Goal: Task Accomplishment & Management: Manage account settings

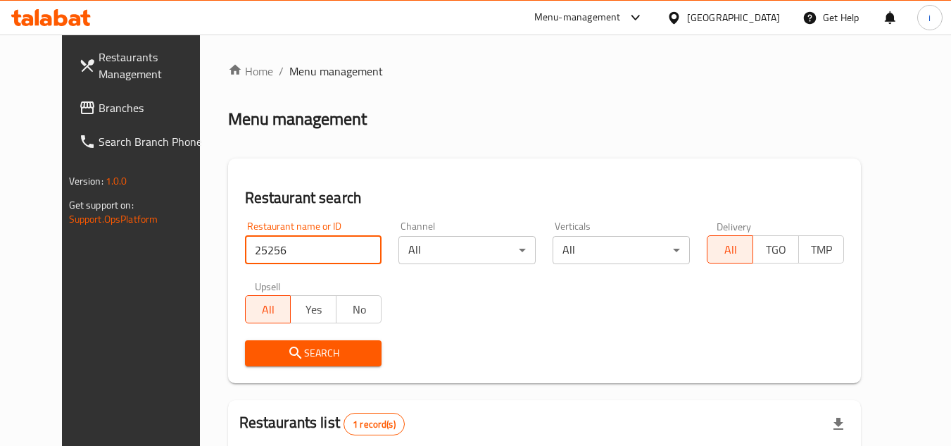
scroll to position [170, 0]
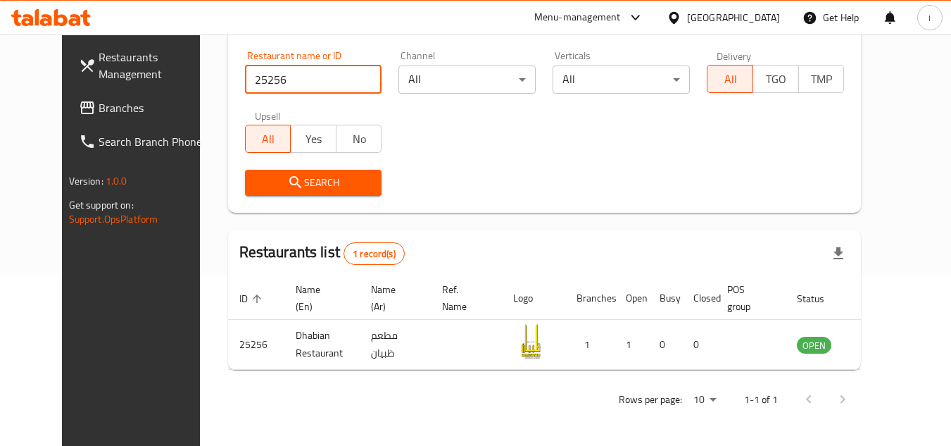
click at [612, 21] on div "Menu-management" at bounding box center [577, 17] width 87 height 17
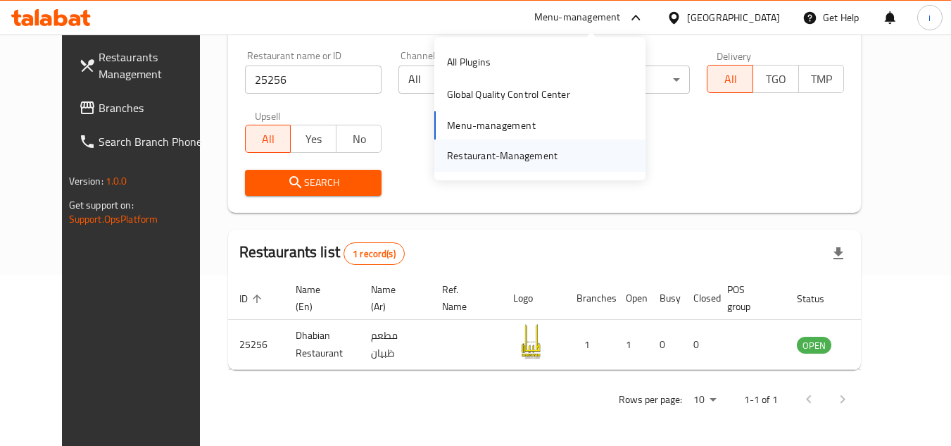
click at [532, 156] on div "Restaurant-Management" at bounding box center [502, 155] width 111 height 15
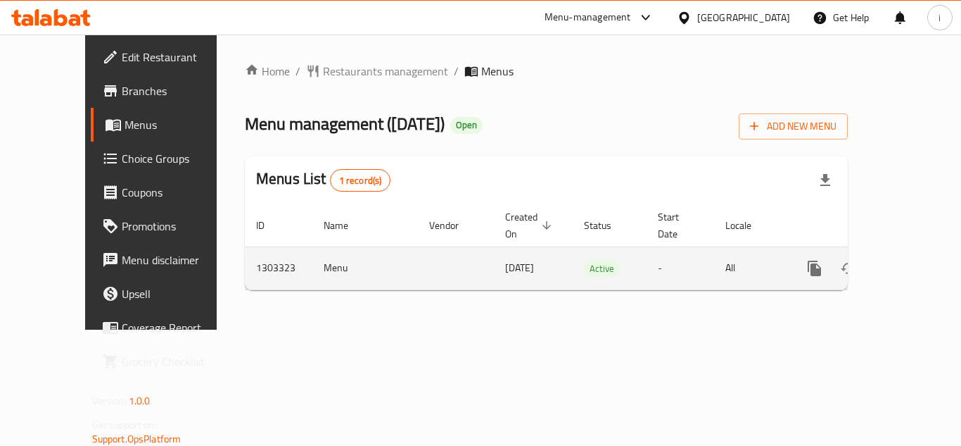
click at [908, 260] on icon "enhanced table" at bounding box center [916, 268] width 17 height 17
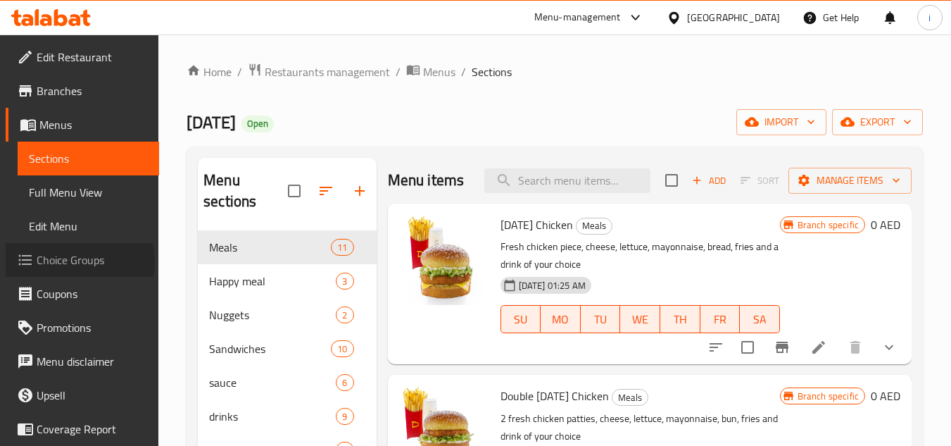
click at [79, 261] on span "Choice Groups" at bounding box center [92, 259] width 111 height 17
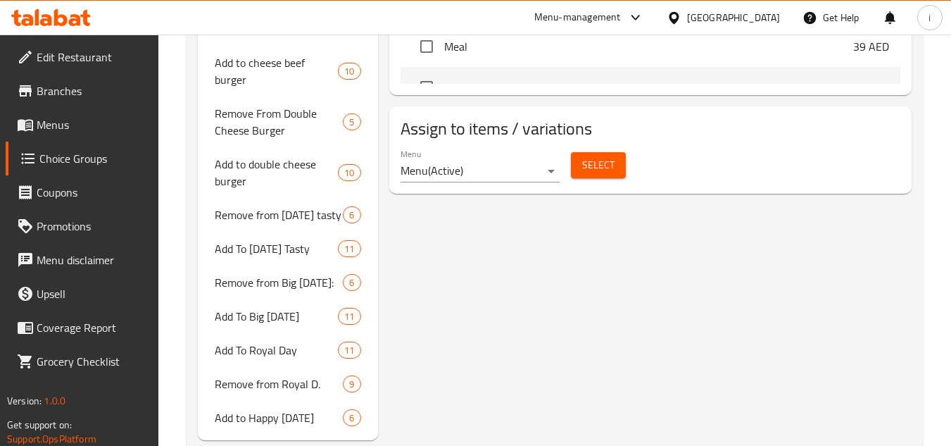
scroll to position [914, 0]
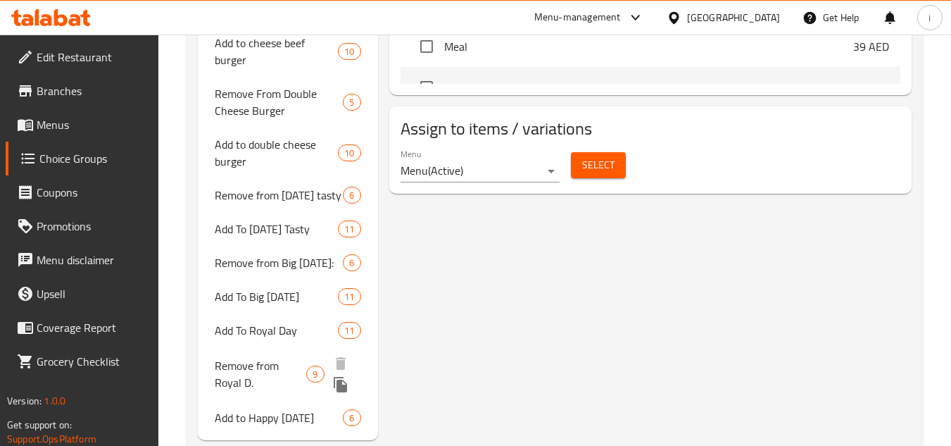
click at [255, 357] on span "Remove from Royal D." at bounding box center [260, 374] width 91 height 34
type input "Remove from Royal D."
type input "ازاله من رويال دي"
type input "0"
type input "9"
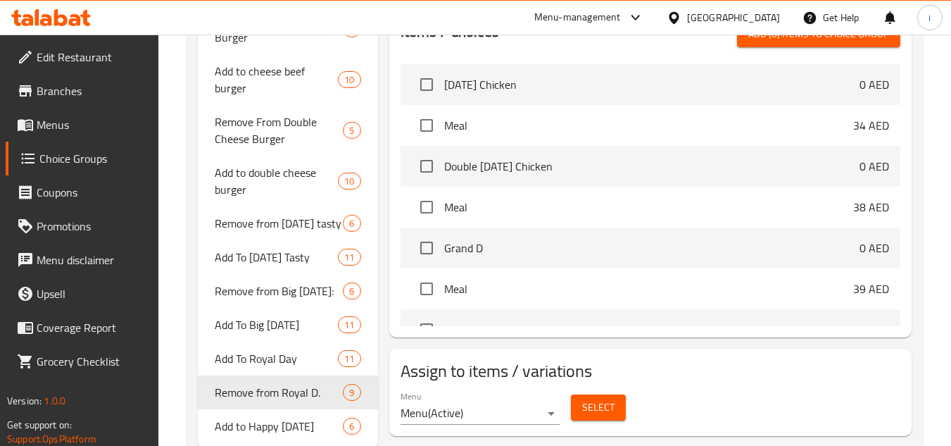
scroll to position [921, 0]
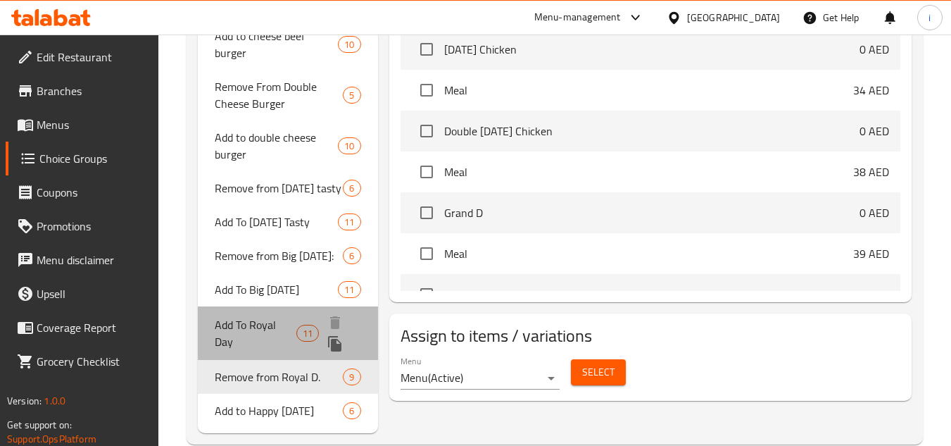
click at [270, 316] on span "Add To Royal Day" at bounding box center [256, 333] width 82 height 34
type input "Add To Royal Day"
type input "اضف الى رويال دي"
type input "1"
type input "11"
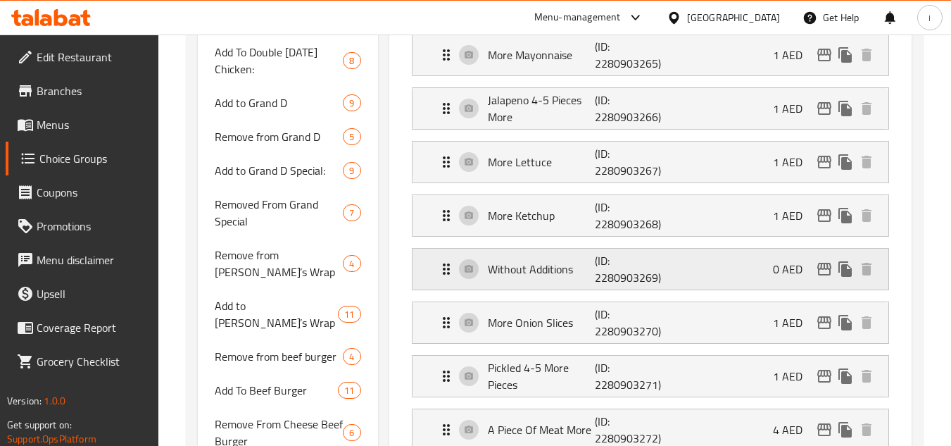
scroll to position [498, 0]
